Goal: Transaction & Acquisition: Purchase product/service

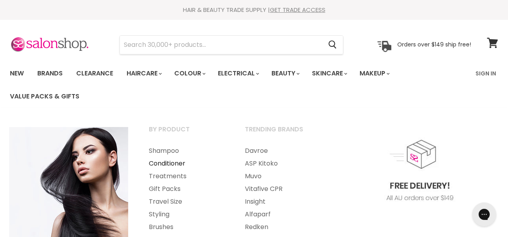
scroll to position [64, 0]
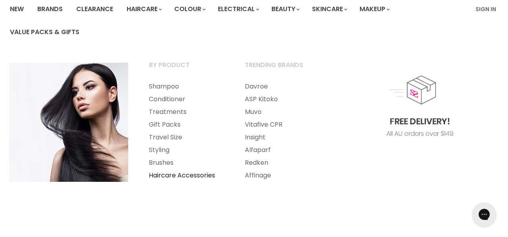
click at [183, 175] on link "Haircare Accessories" at bounding box center [186, 175] width 94 height 13
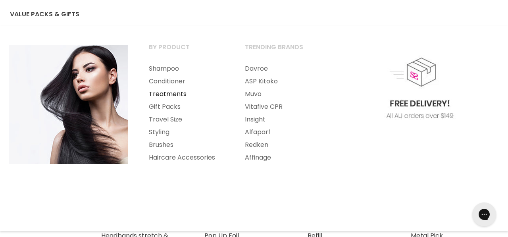
scroll to position [83, 0]
click at [166, 129] on link "Styling" at bounding box center [186, 131] width 94 height 13
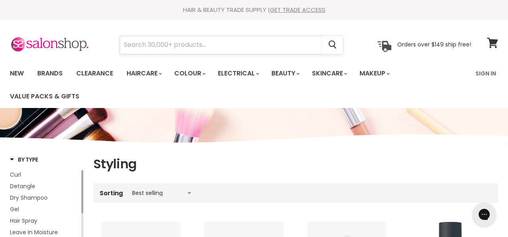
click at [184, 46] on input "Search" at bounding box center [221, 45] width 202 height 18
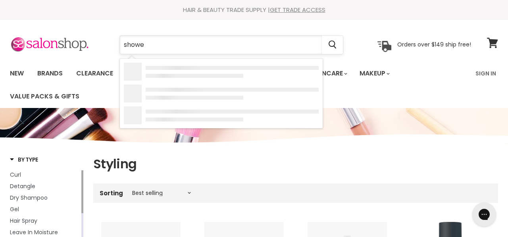
type input "shower"
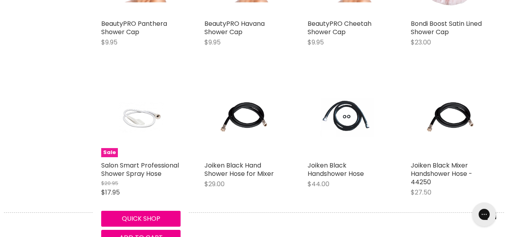
scroll to position [558, 0]
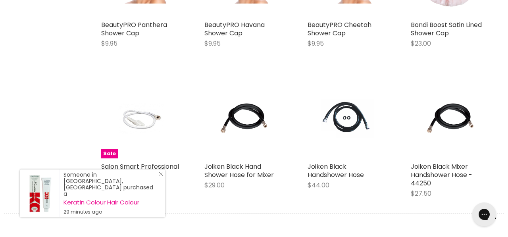
click at [160, 176] on icon "Close Icon" at bounding box center [160, 173] width 5 height 5
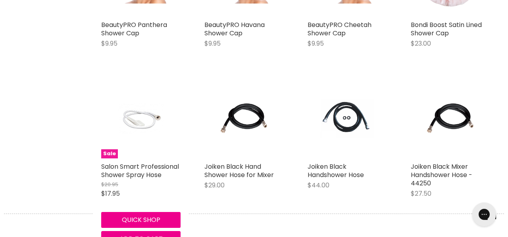
click at [150, 119] on img "Main content" at bounding box center [141, 118] width 53 height 79
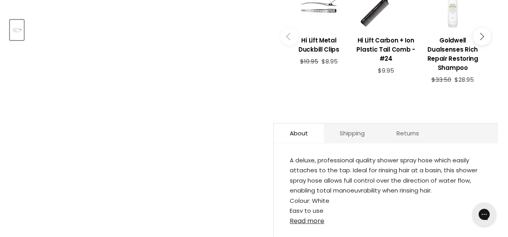
scroll to position [360, 0]
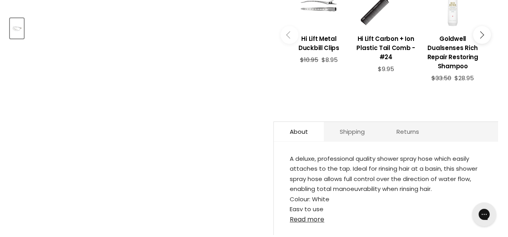
click at [315, 211] on link "Read more" at bounding box center [386, 217] width 193 height 12
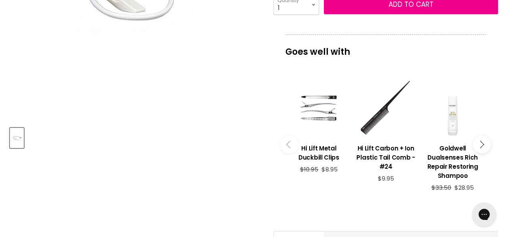
scroll to position [0, 0]
